Goal: Check status: Check status

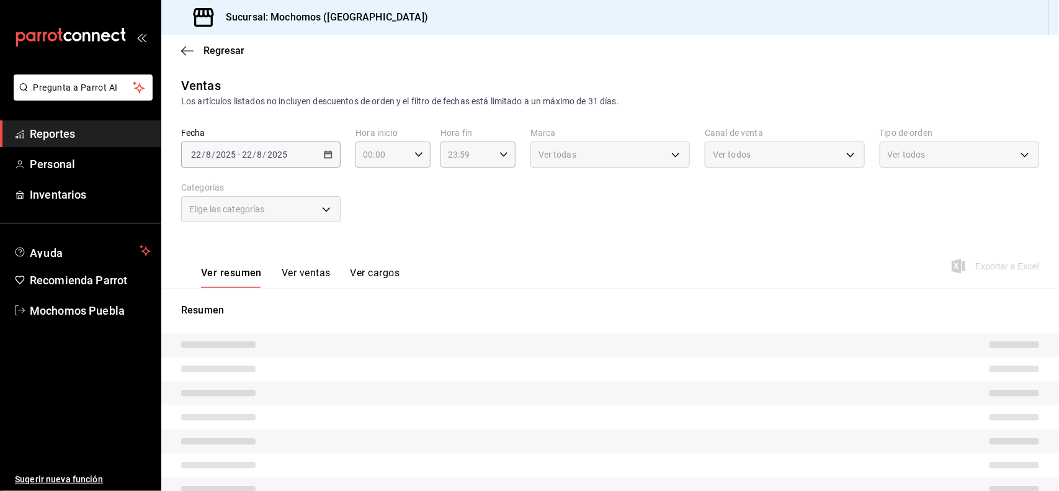
type input "5e983478-fc85-4db5-949c-195bc59d9017,c3aed2d8-39ed-4743-9fb8-fb39105a1447,311a7…"
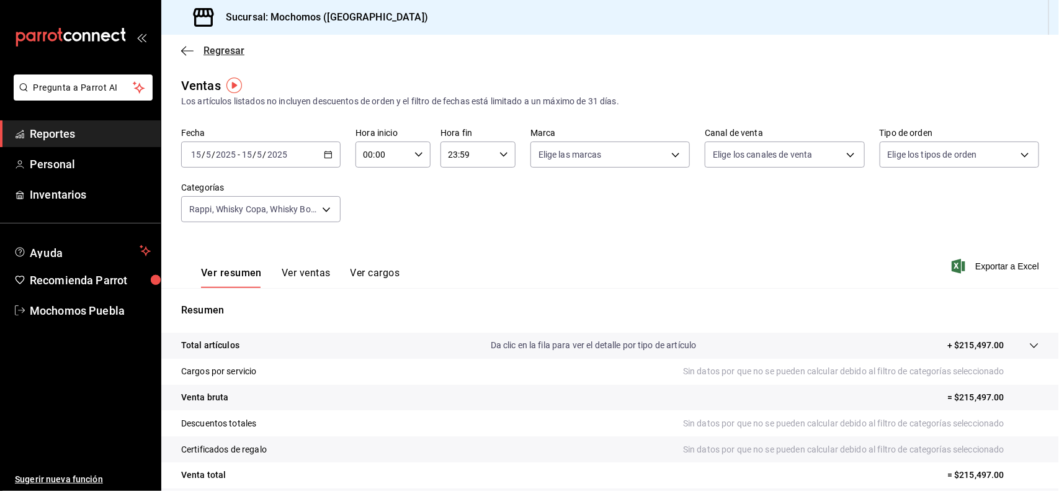
click at [219, 53] on span "Regresar" at bounding box center [224, 51] width 41 height 12
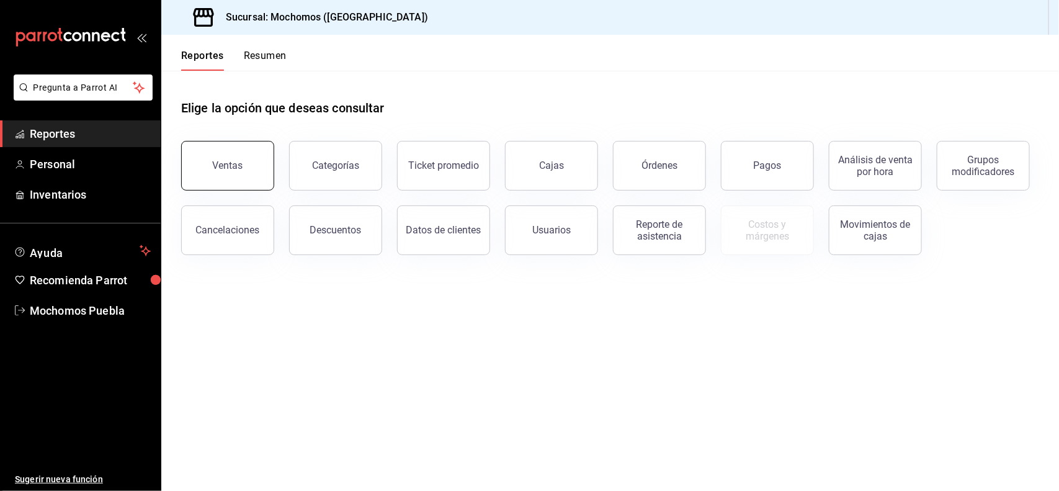
click at [246, 175] on button "Ventas" at bounding box center [227, 166] width 93 height 50
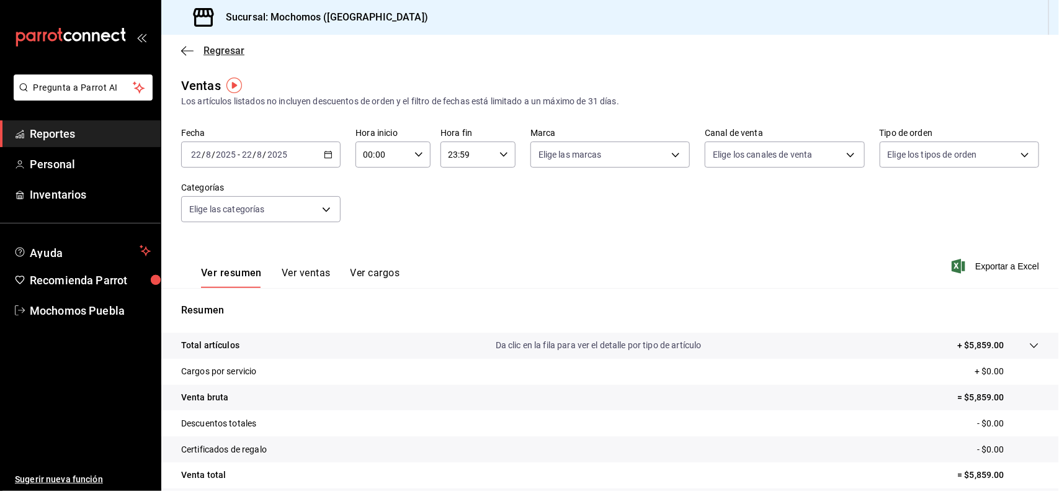
click at [225, 51] on span "Regresar" at bounding box center [224, 51] width 41 height 12
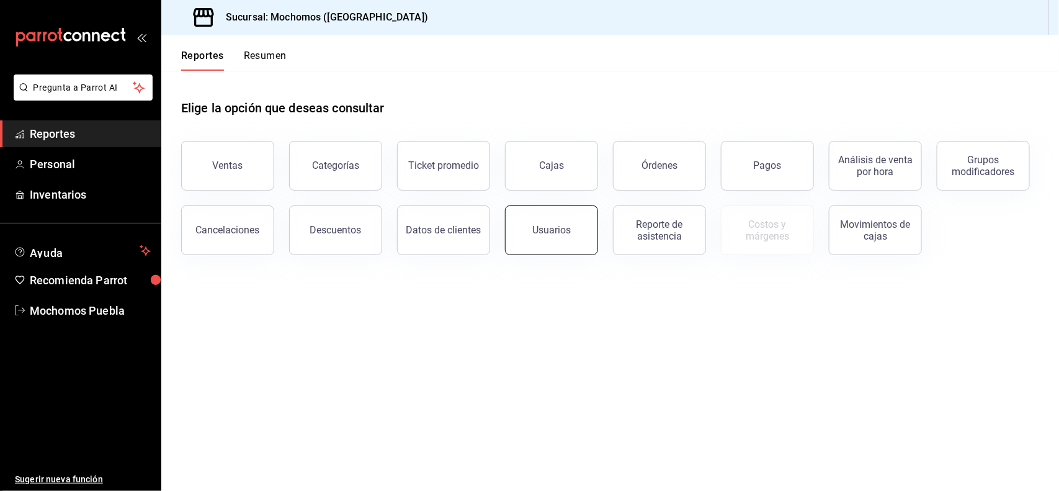
click at [537, 212] on button "Usuarios" at bounding box center [551, 230] width 93 height 50
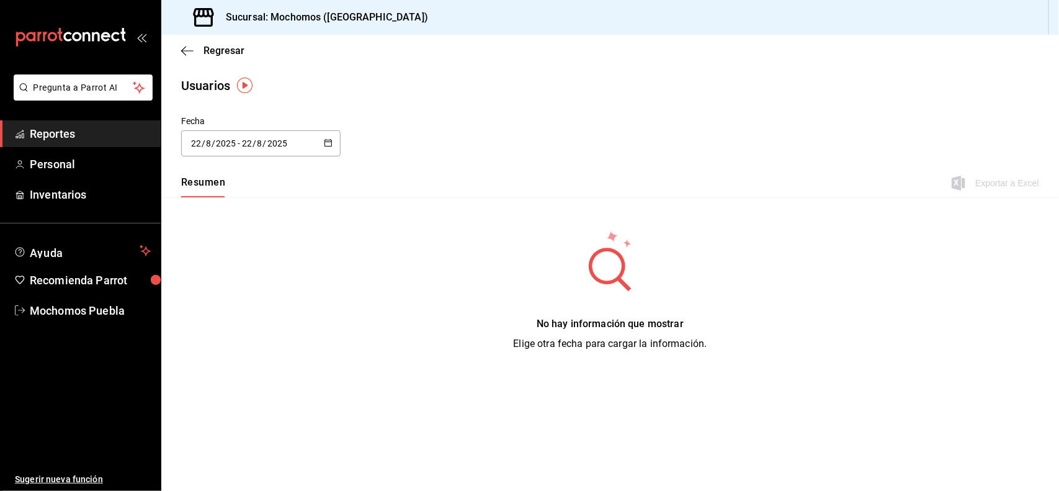
click at [326, 142] on \(Stroke\) "button" at bounding box center [328, 142] width 7 height 1
click at [225, 204] on li "Ayer" at bounding box center [239, 211] width 117 height 28
type input "[DATE]"
type input "21"
type input "[DATE]"
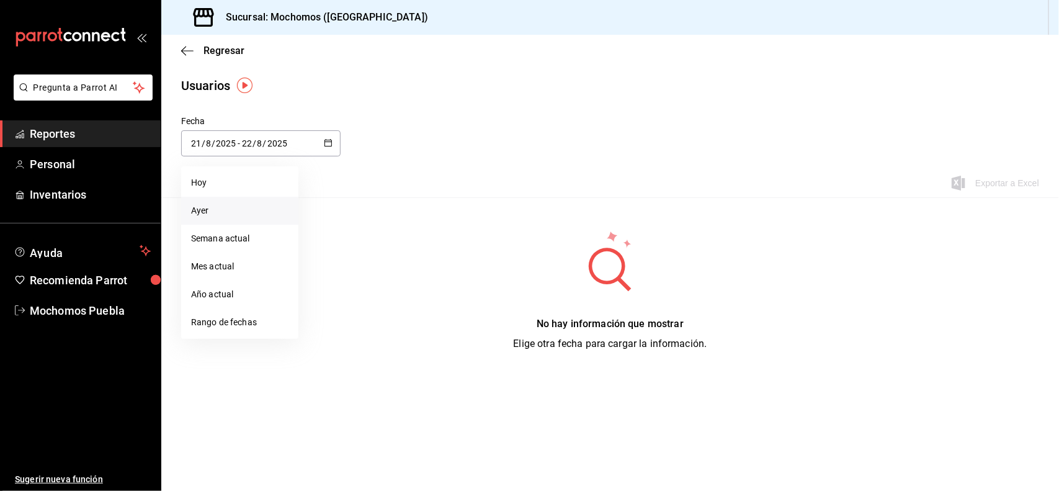
type input "21"
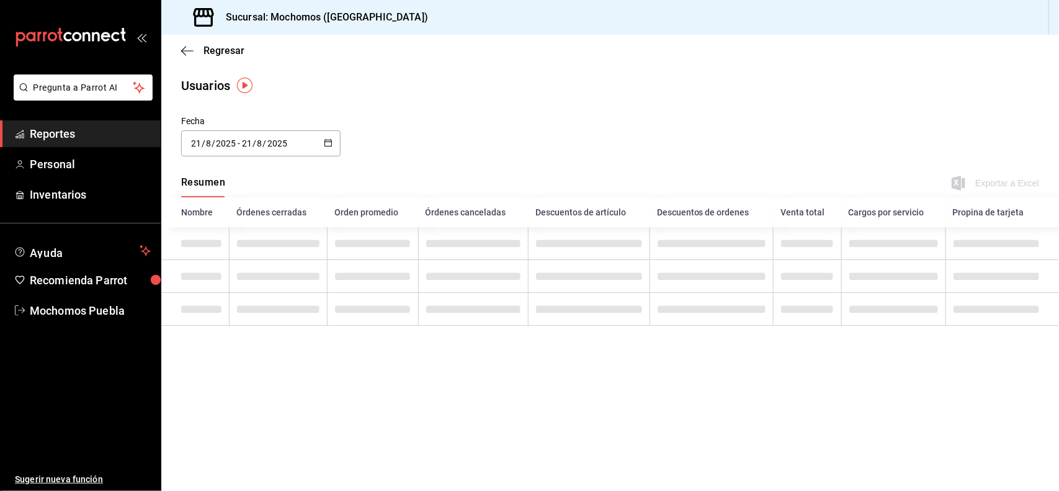
click at [333, 146] on div "[DATE] [DATE] - [DATE] [DATE]" at bounding box center [261, 143] width 160 height 26
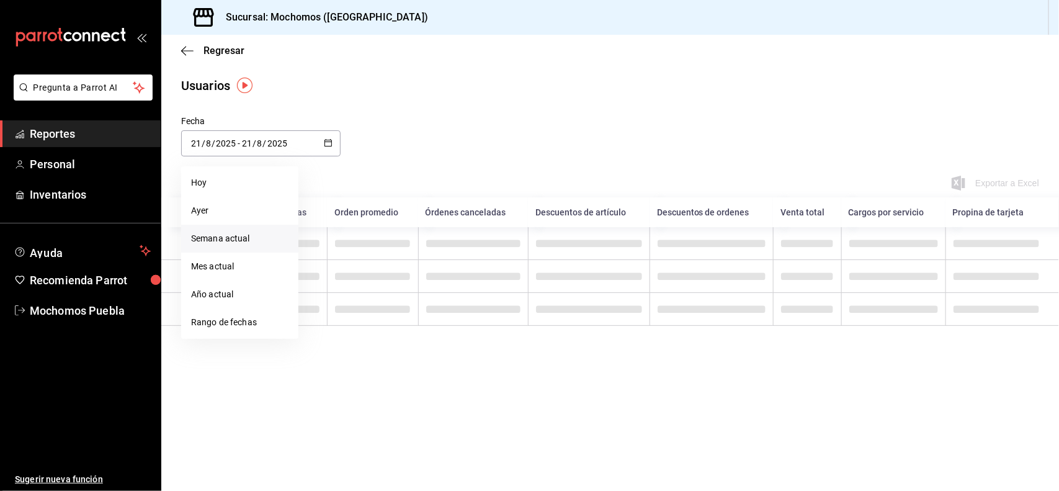
click at [261, 237] on li "Semana actual" at bounding box center [239, 239] width 117 height 28
type input "[DATE]"
type input "17"
type input "[DATE]"
type input "22"
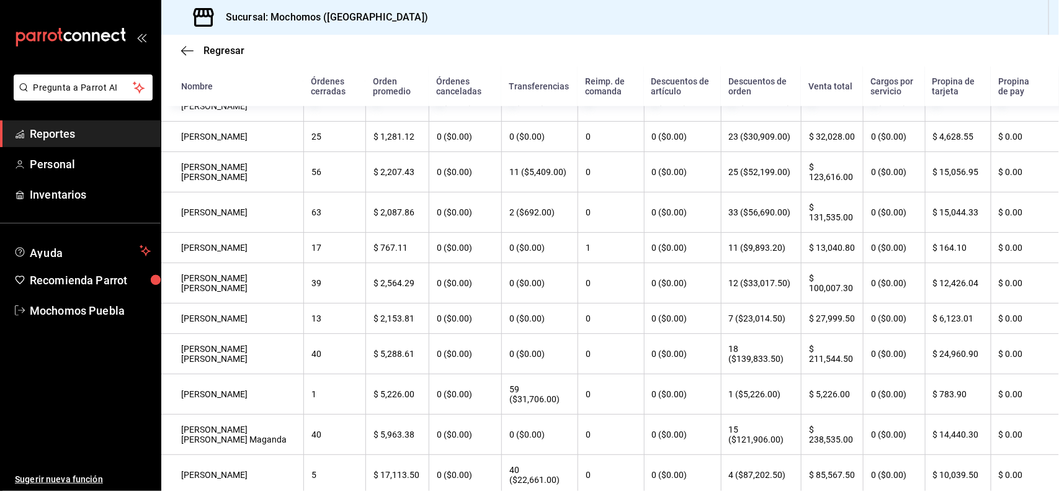
scroll to position [359, 0]
